Goal: Task Accomplishment & Management: Manage account settings

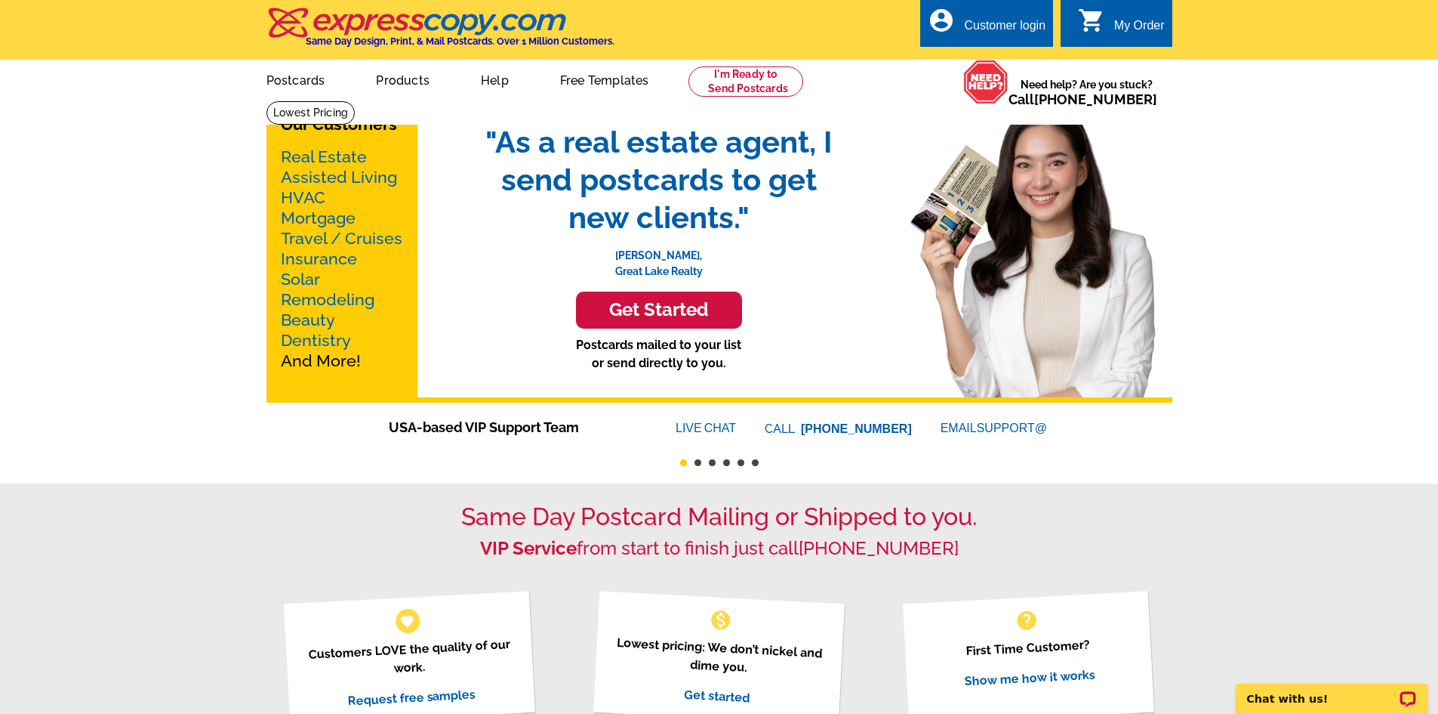
click at [966, 26] on div "Customer login" at bounding box center [1005, 29] width 82 height 21
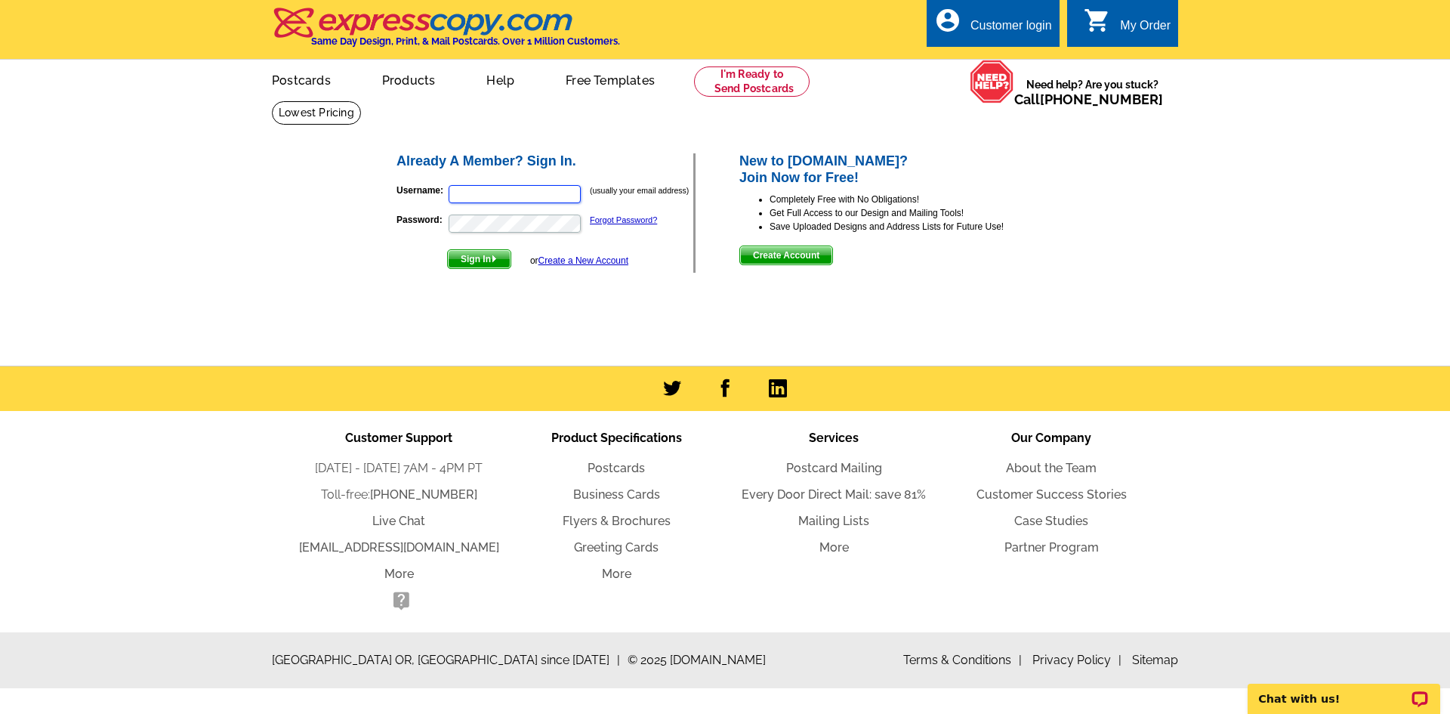
type input "cg@sficromo.us"
click at [467, 268] on span "Sign In" at bounding box center [479, 259] width 63 height 18
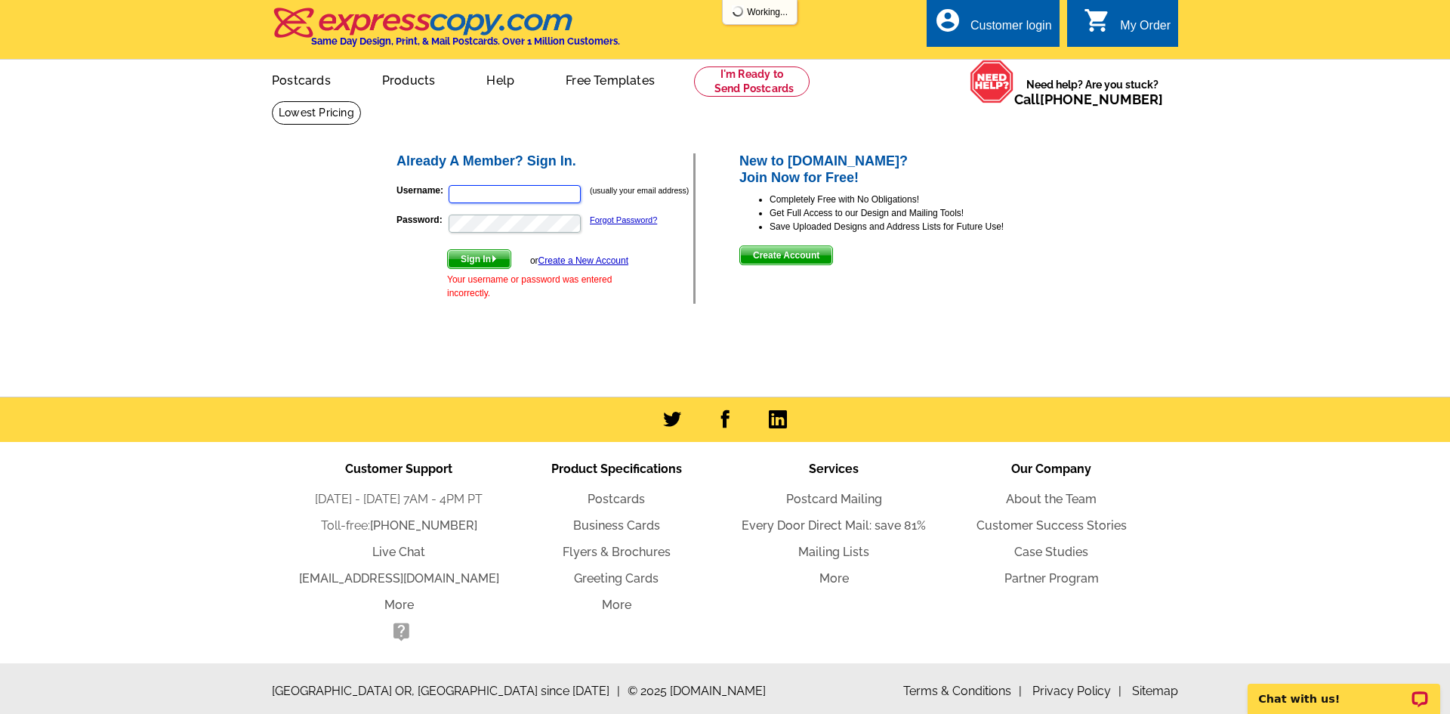
type input "cg@sficromo.us"
